Goal: Information Seeking & Learning: Learn about a topic

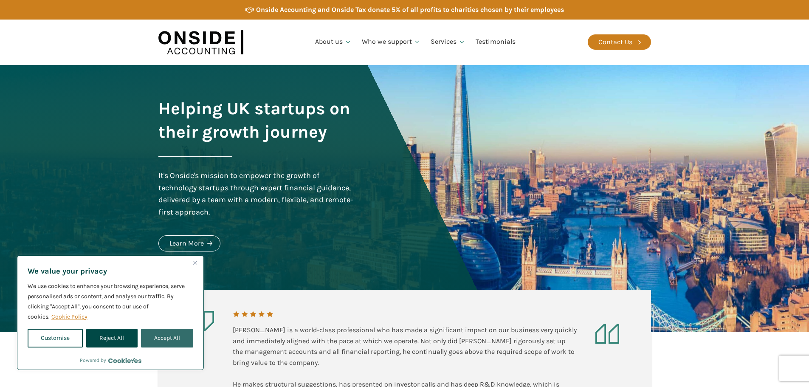
click at [183, 341] on button "Accept All" at bounding box center [167, 338] width 52 height 19
checkbox input "true"
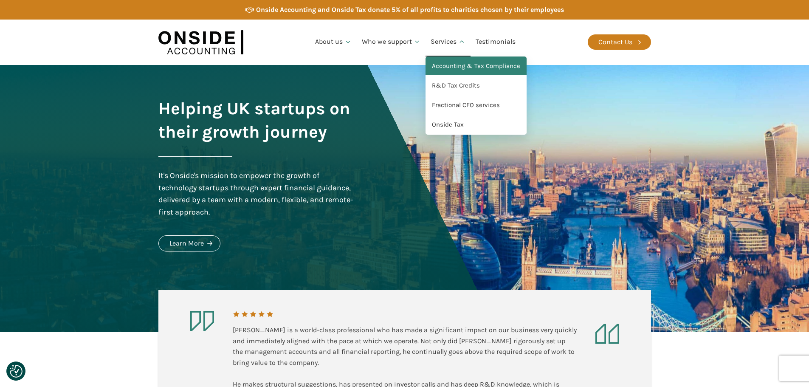
click at [454, 66] on link "Accounting & Tax Compliance" at bounding box center [476, 67] width 101 height 20
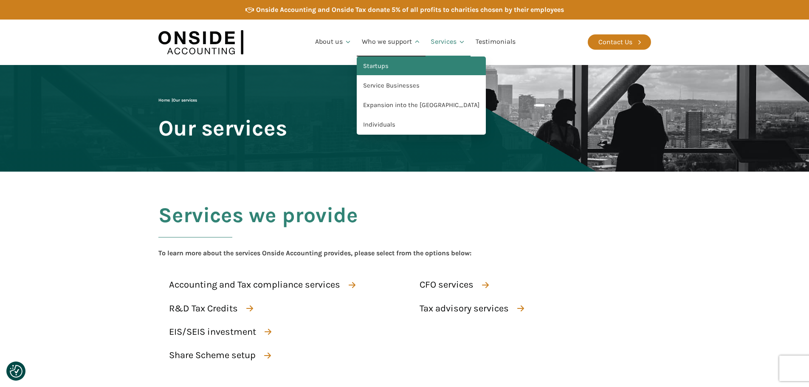
click at [375, 69] on link "Startups" at bounding box center [421, 67] width 129 height 20
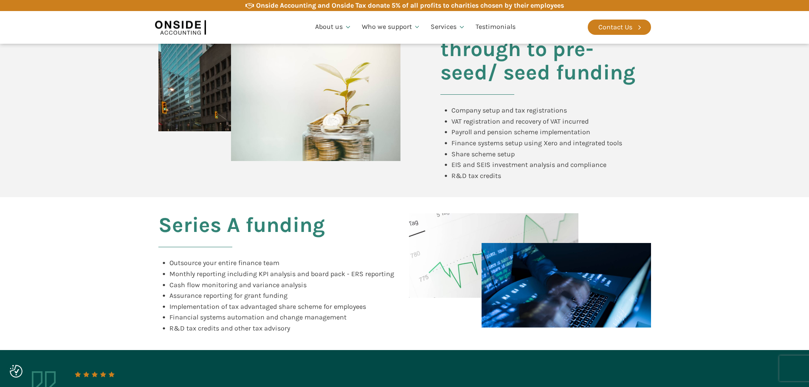
scroll to position [552, 0]
